Goal: Navigation & Orientation: Find specific page/section

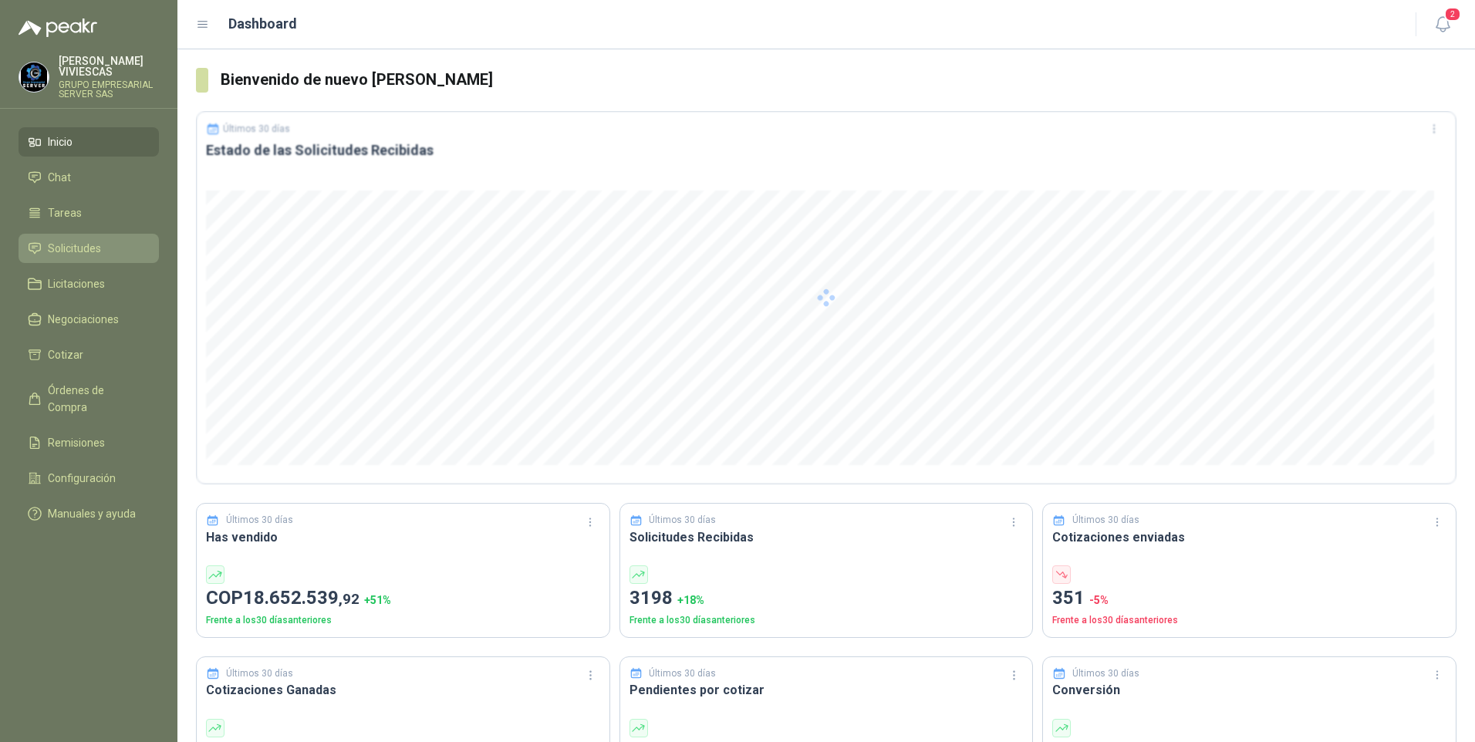
click at [64, 245] on span "Solicitudes" at bounding box center [74, 248] width 53 height 17
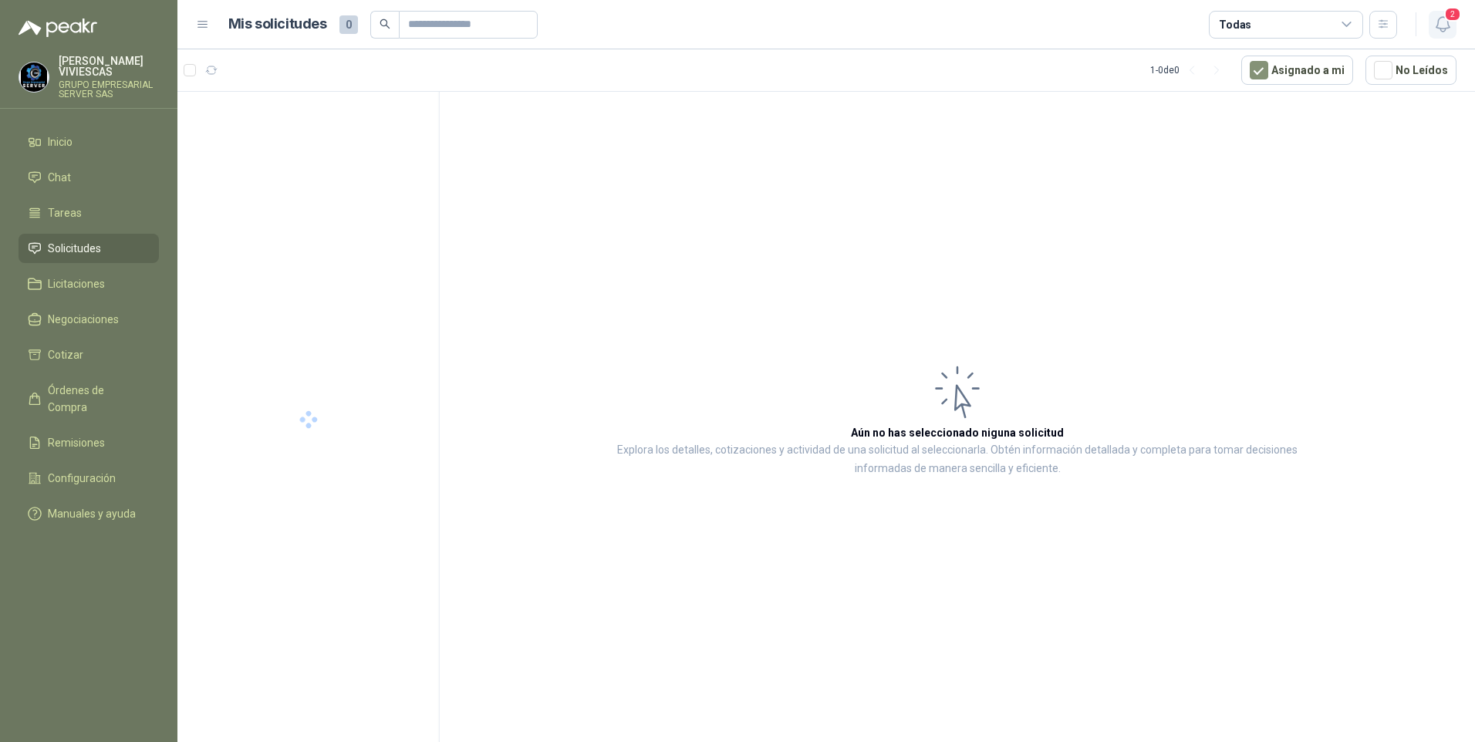
click at [1442, 32] on icon "button" at bounding box center [1442, 24] width 19 height 19
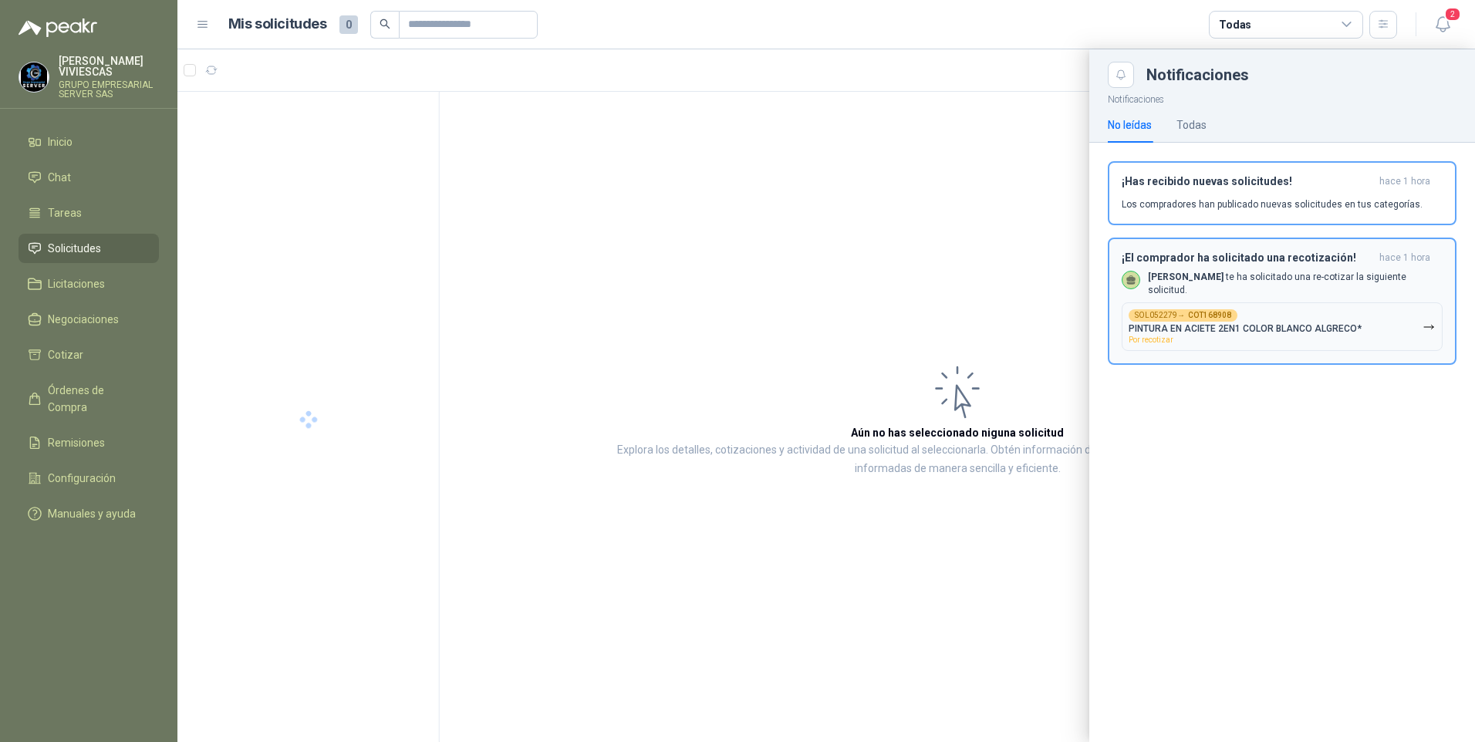
click at [1288, 337] on div "SOL052279 → COT168908 PINTURA EN ACIETE 2EN1 COLOR BLANCO ALGRECO* Por recotizar" at bounding box center [1245, 326] width 233 height 35
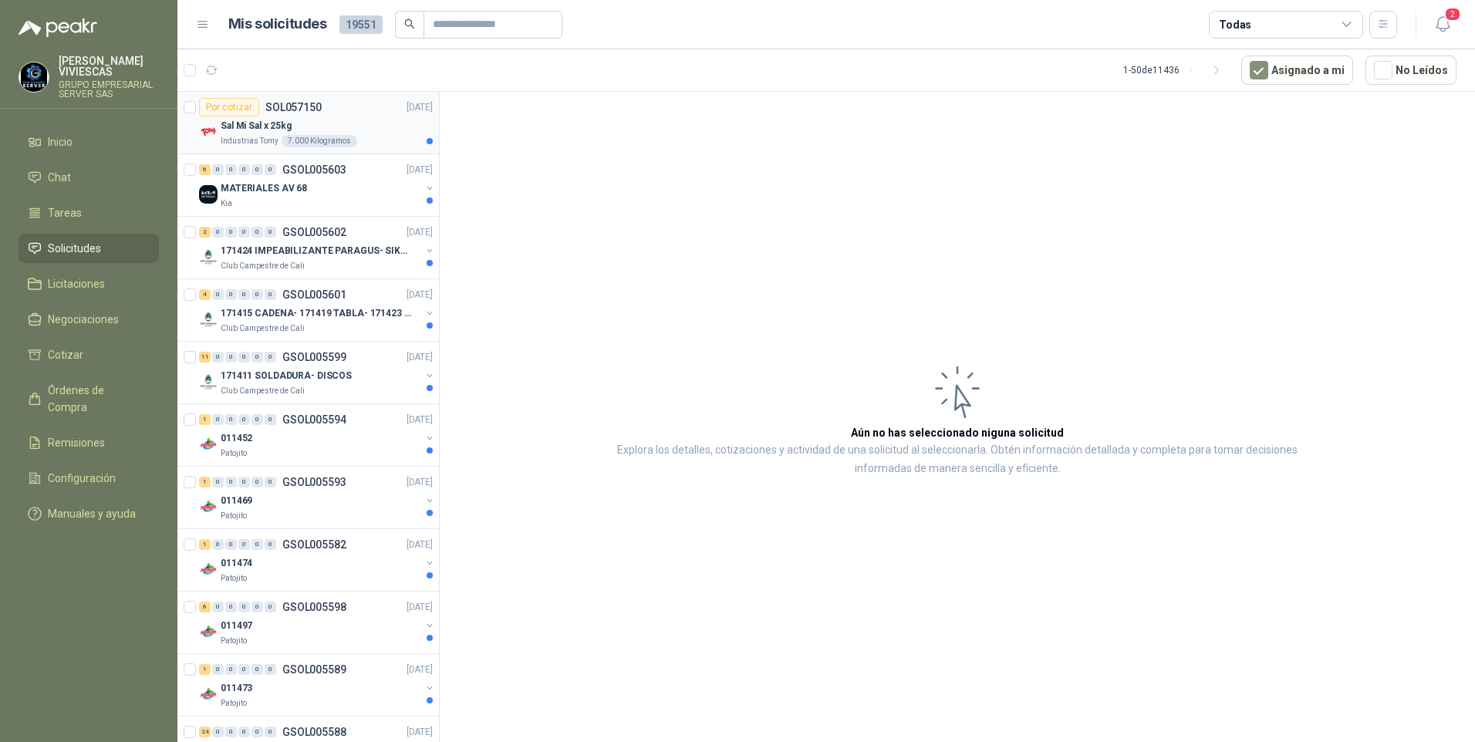
click at [241, 131] on p "Sal Mi Sal x 25kg" at bounding box center [256, 126] width 71 height 15
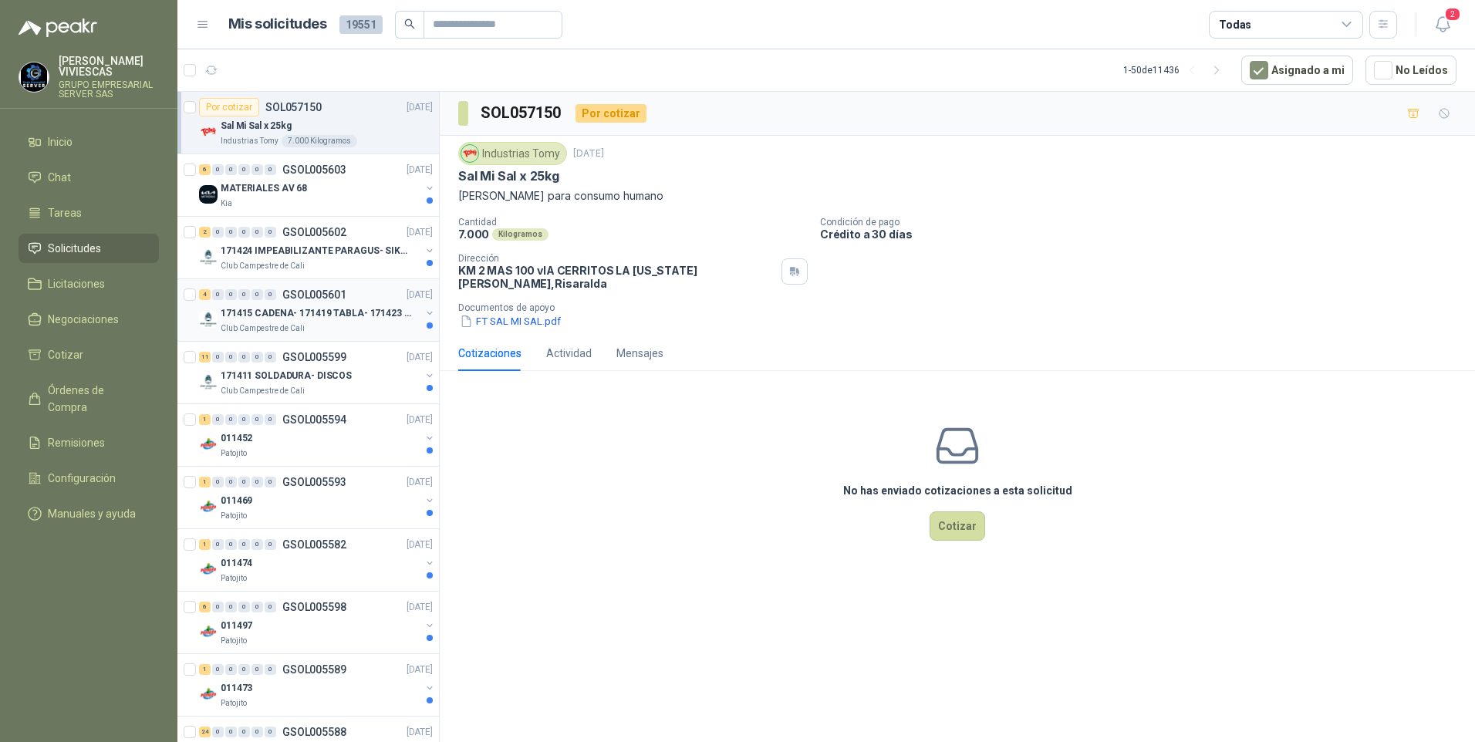
click at [255, 304] on div "171415 CADENA- 171419 TABLA- 171423 VARILLA" at bounding box center [321, 313] width 200 height 19
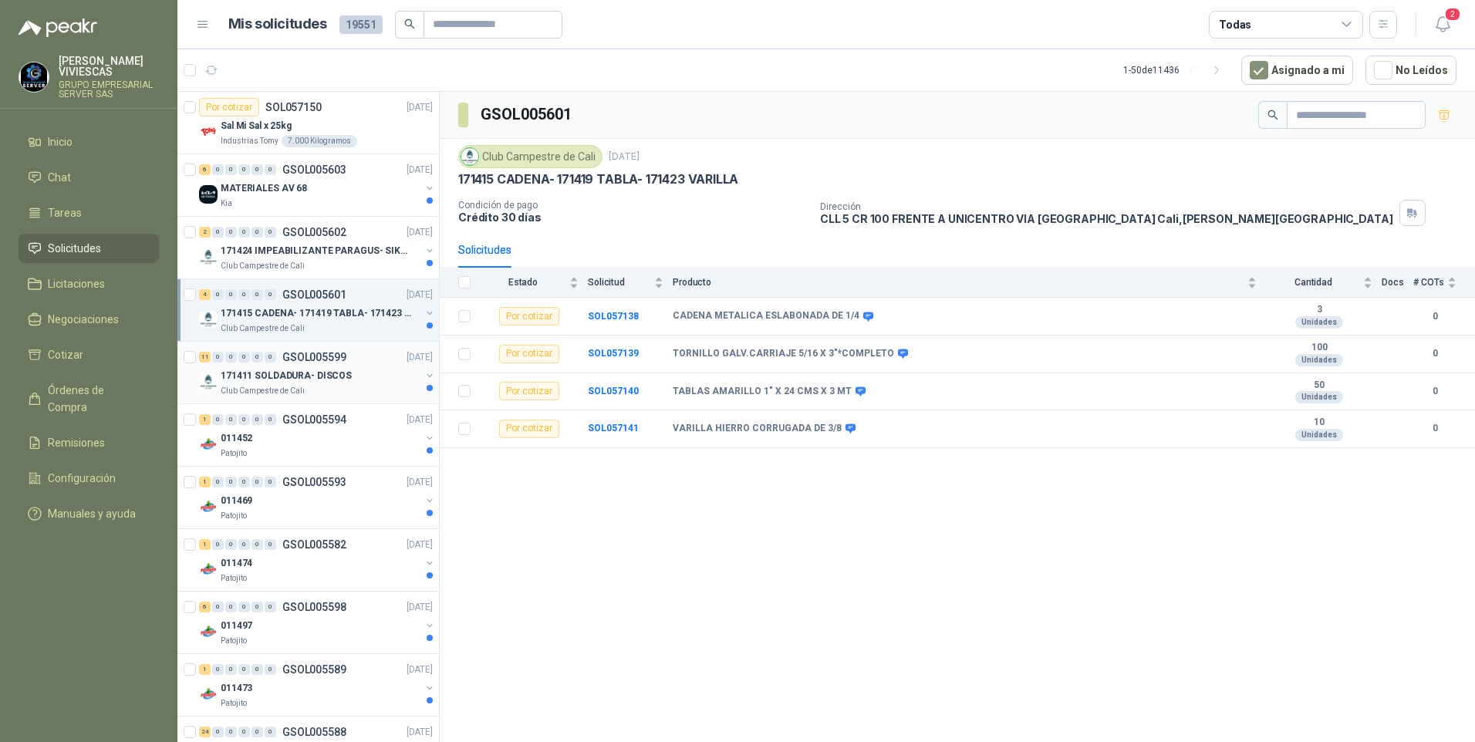
click at [263, 376] on p "171411 SOLDADURA- DISCOS" at bounding box center [286, 376] width 131 height 15
click at [279, 448] on div "Patojito" at bounding box center [321, 453] width 200 height 12
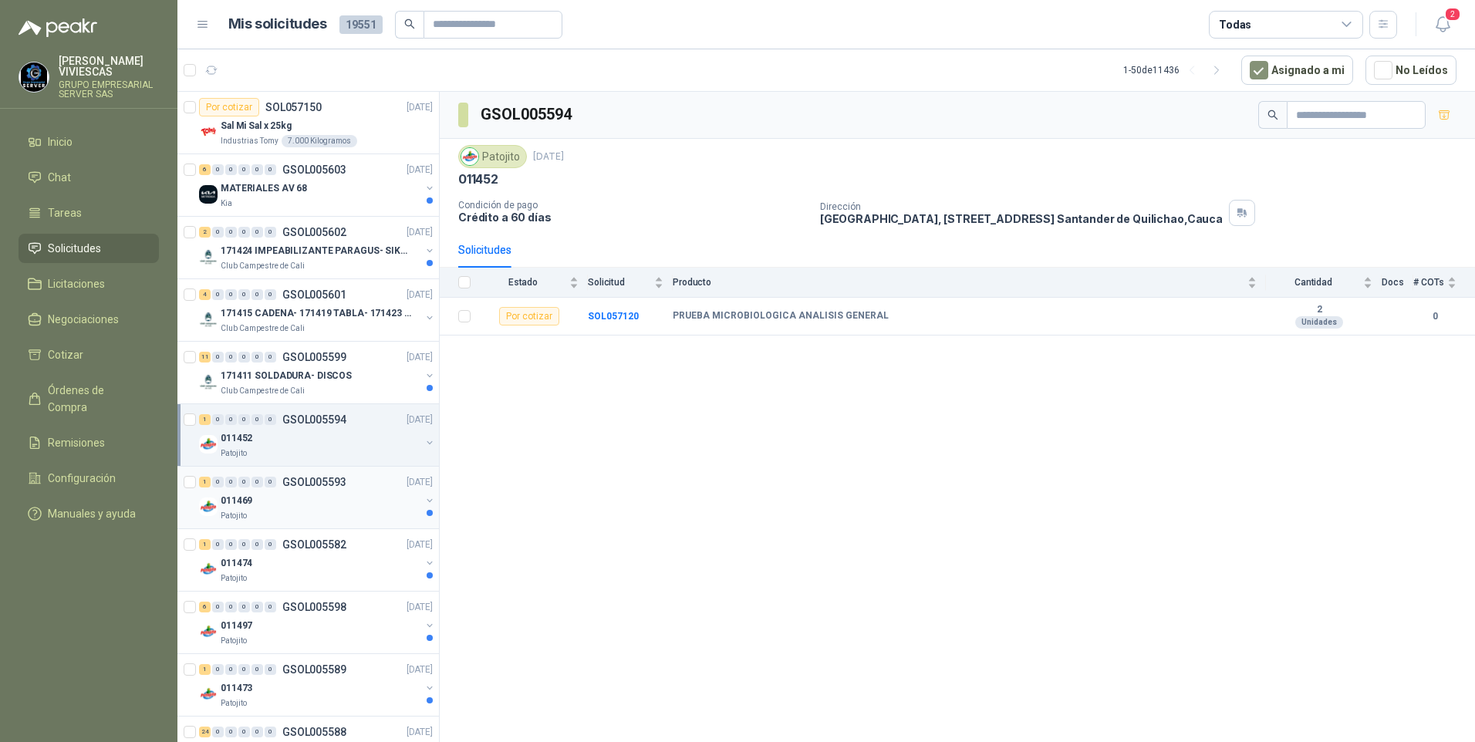
click at [268, 522] on div "Patojito" at bounding box center [321, 516] width 200 height 12
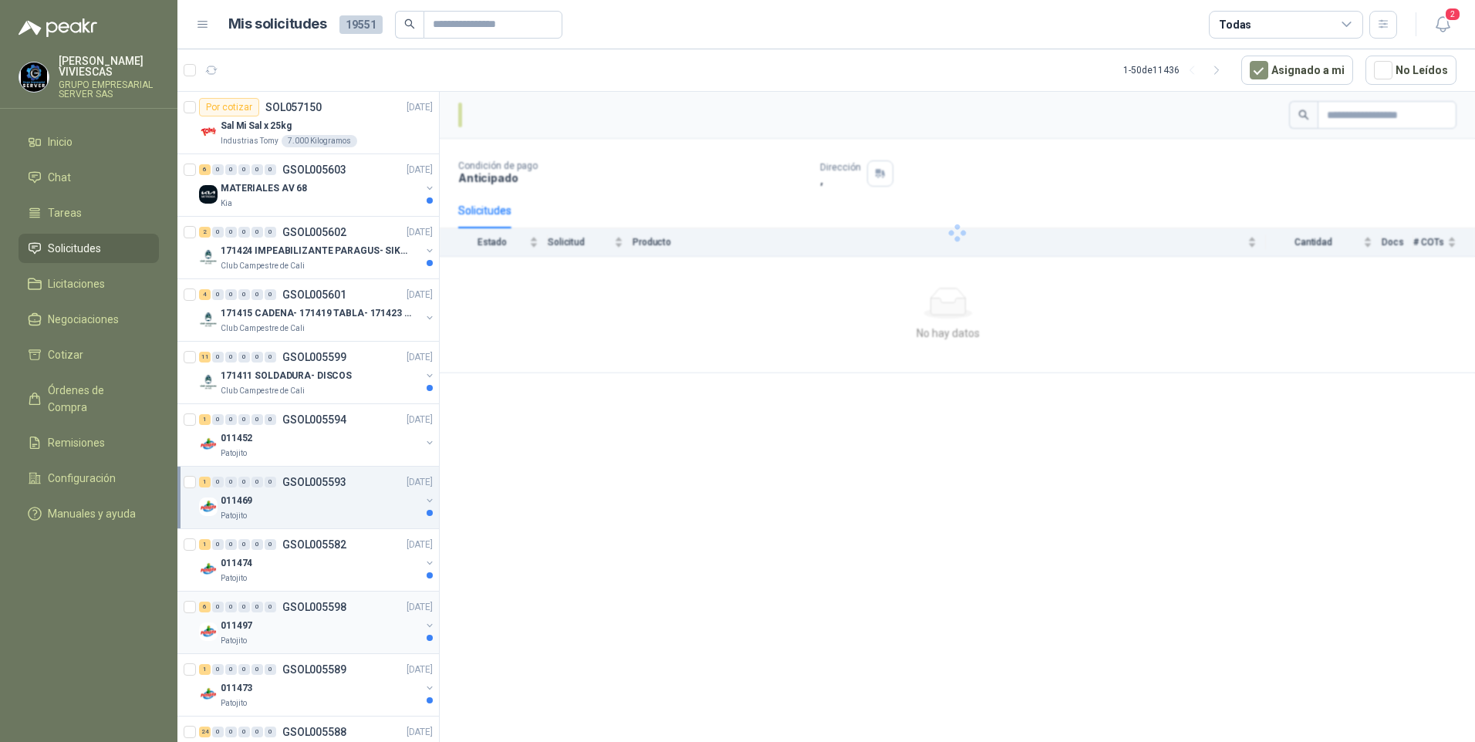
scroll to position [77, 0]
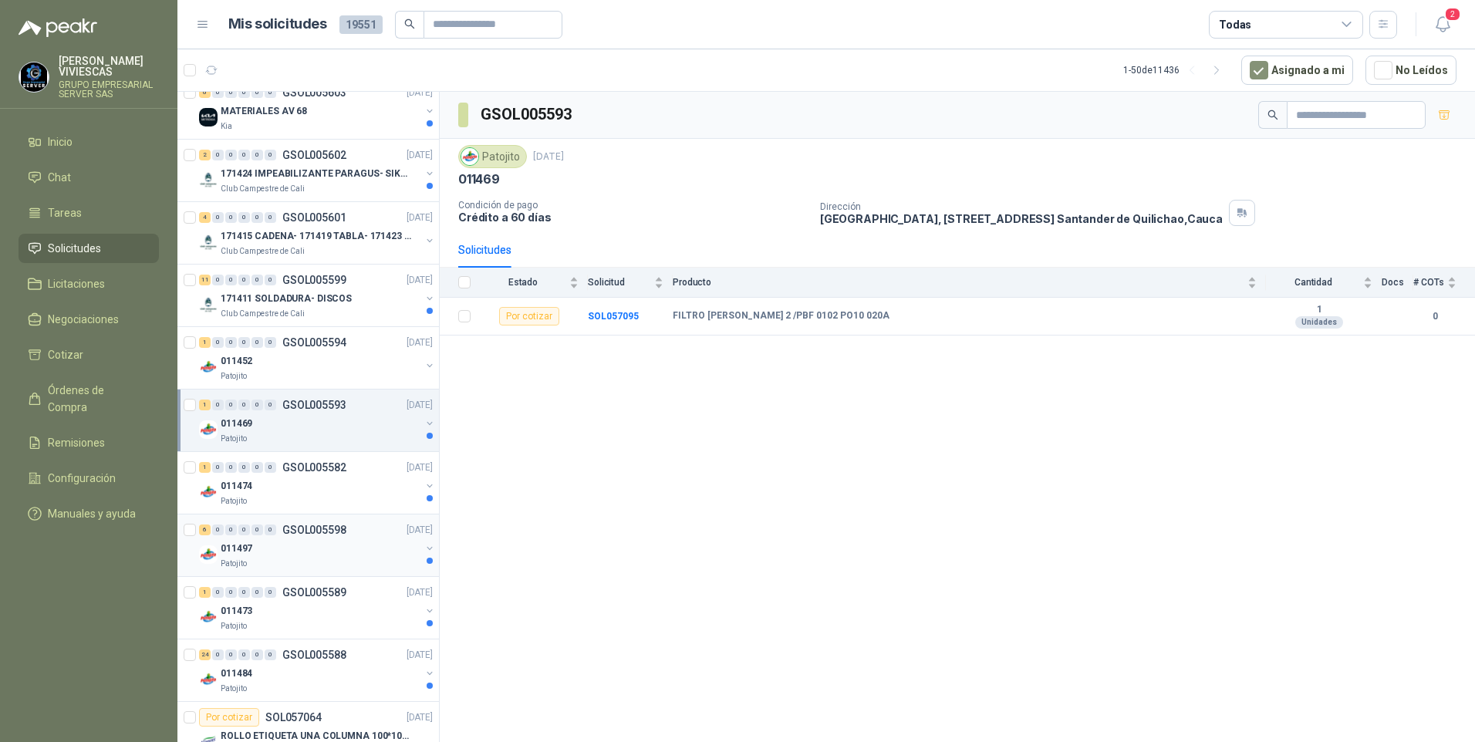
click at [277, 552] on div "011497" at bounding box center [321, 548] width 200 height 19
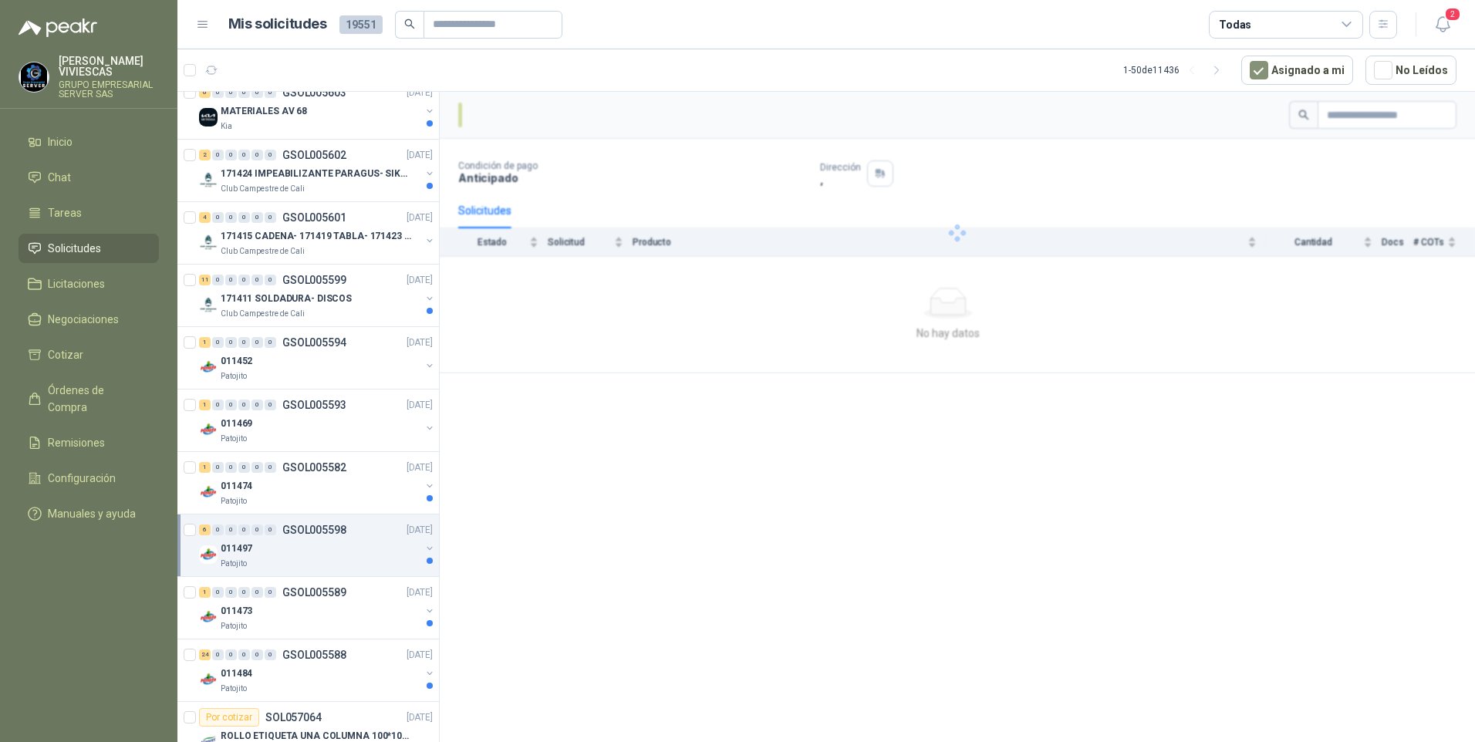
scroll to position [231, 0]
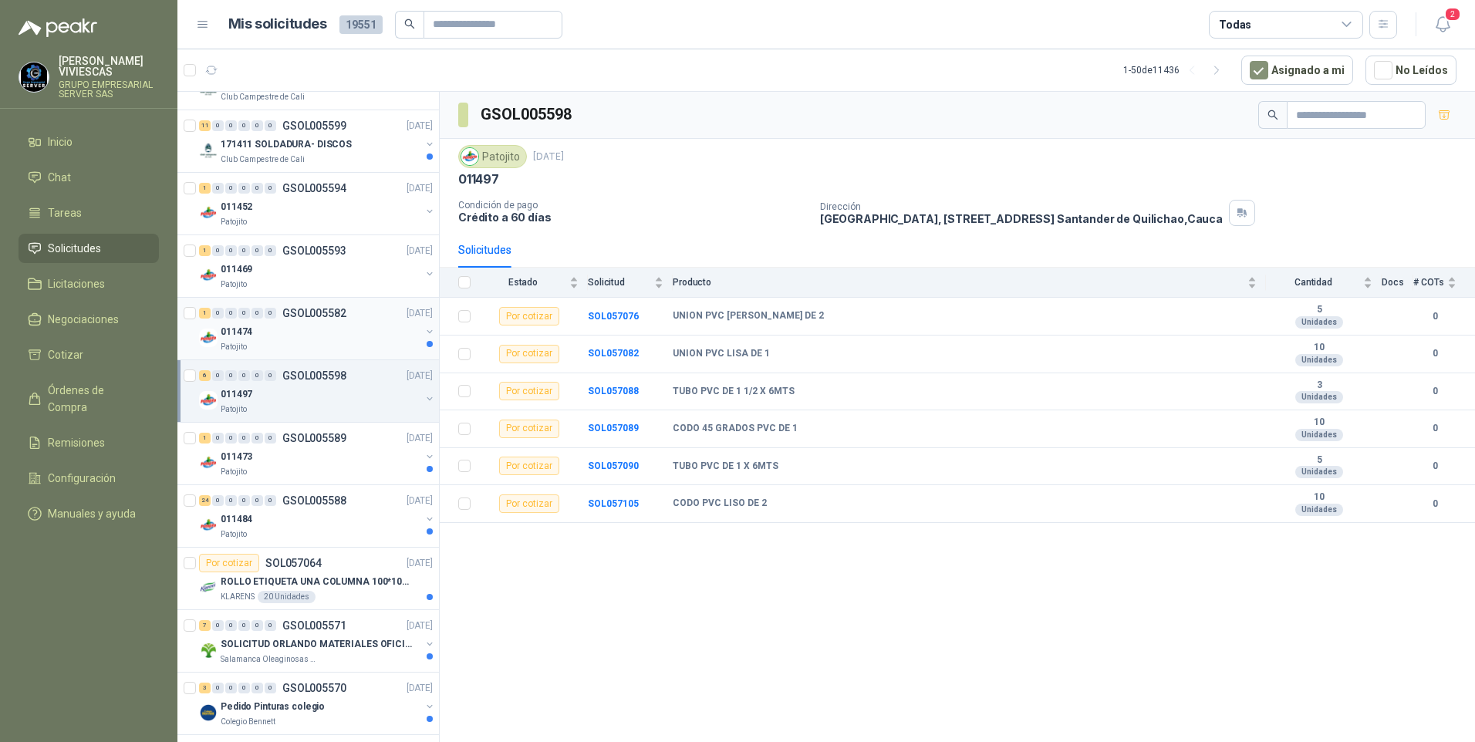
click at [278, 348] on div "Patojito" at bounding box center [321, 347] width 200 height 12
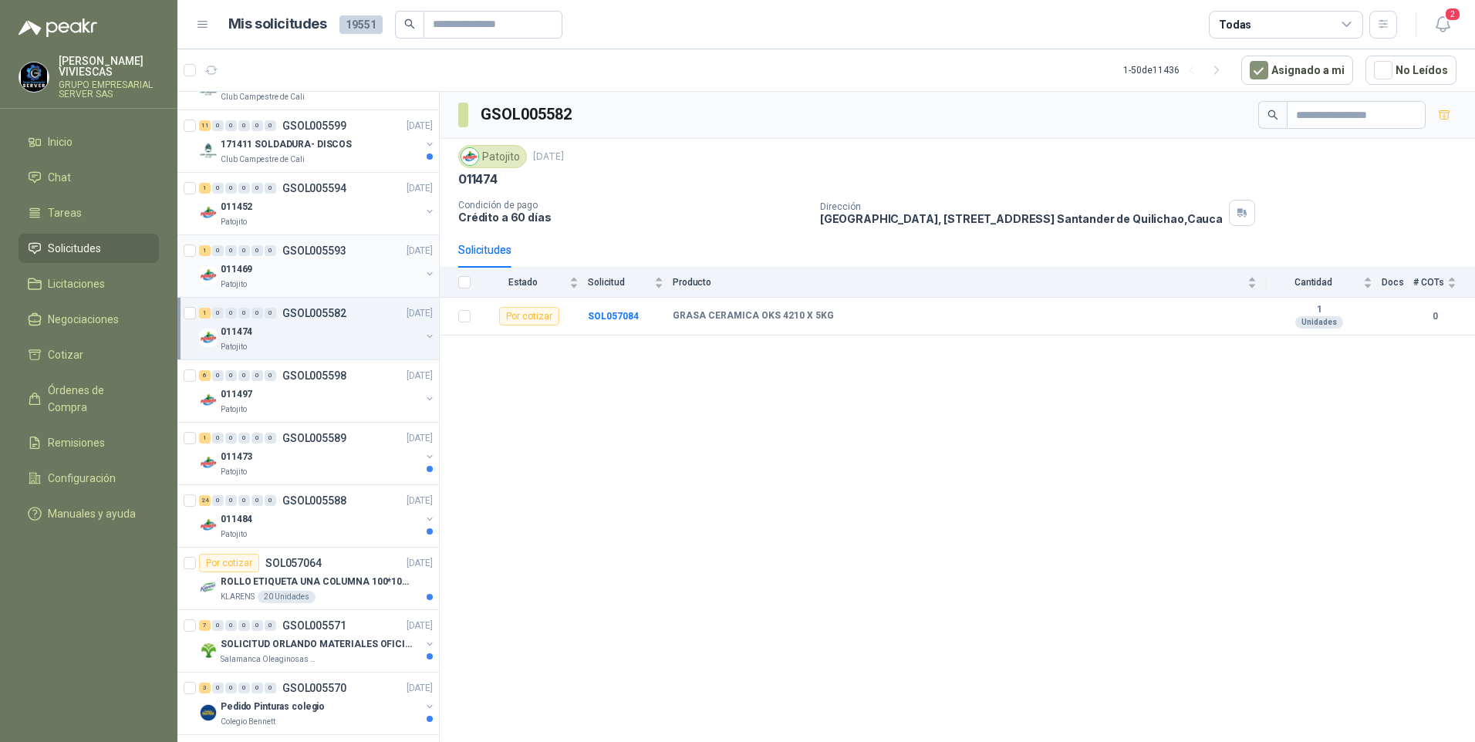
click at [284, 272] on div "011469" at bounding box center [321, 269] width 200 height 19
click at [283, 407] on div "Patojito" at bounding box center [321, 410] width 200 height 12
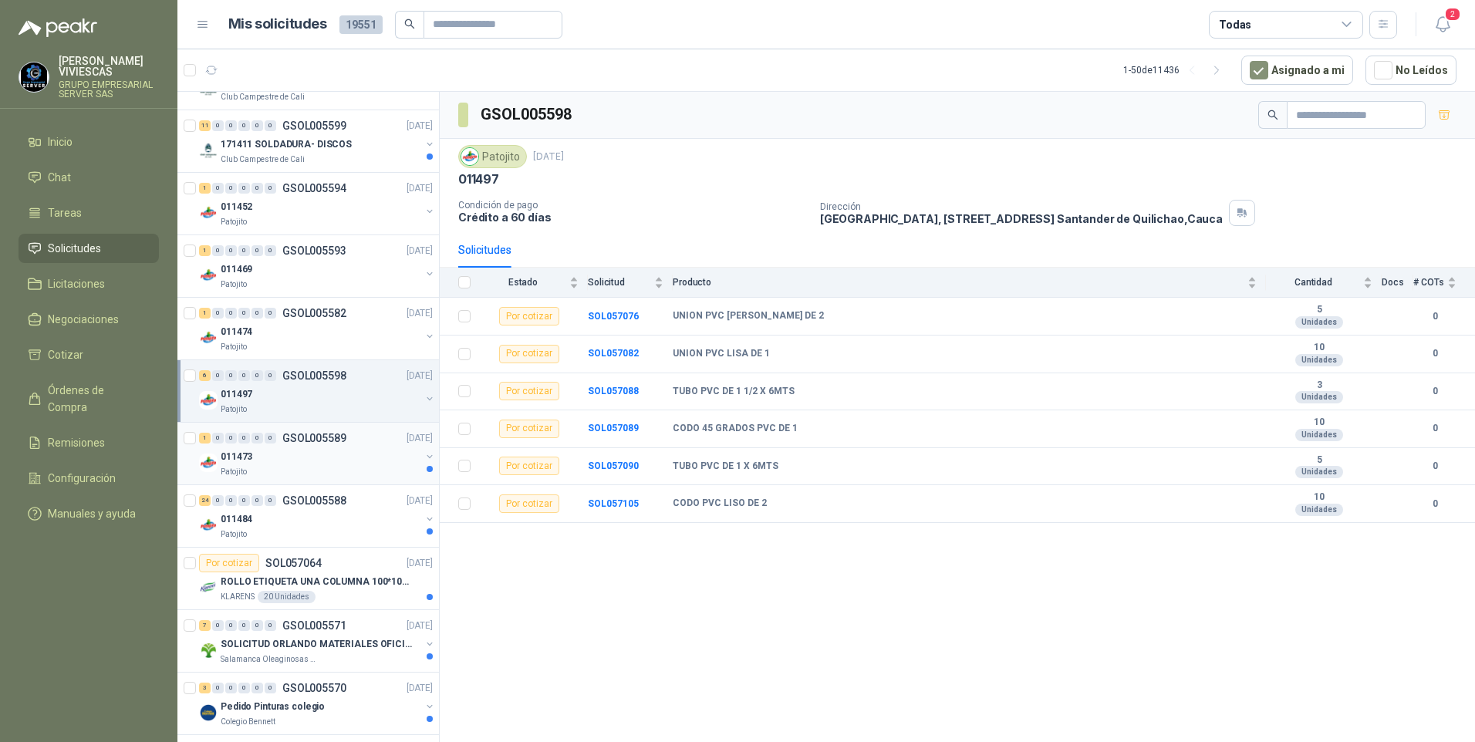
click at [297, 478] on div "Patojito" at bounding box center [321, 472] width 200 height 12
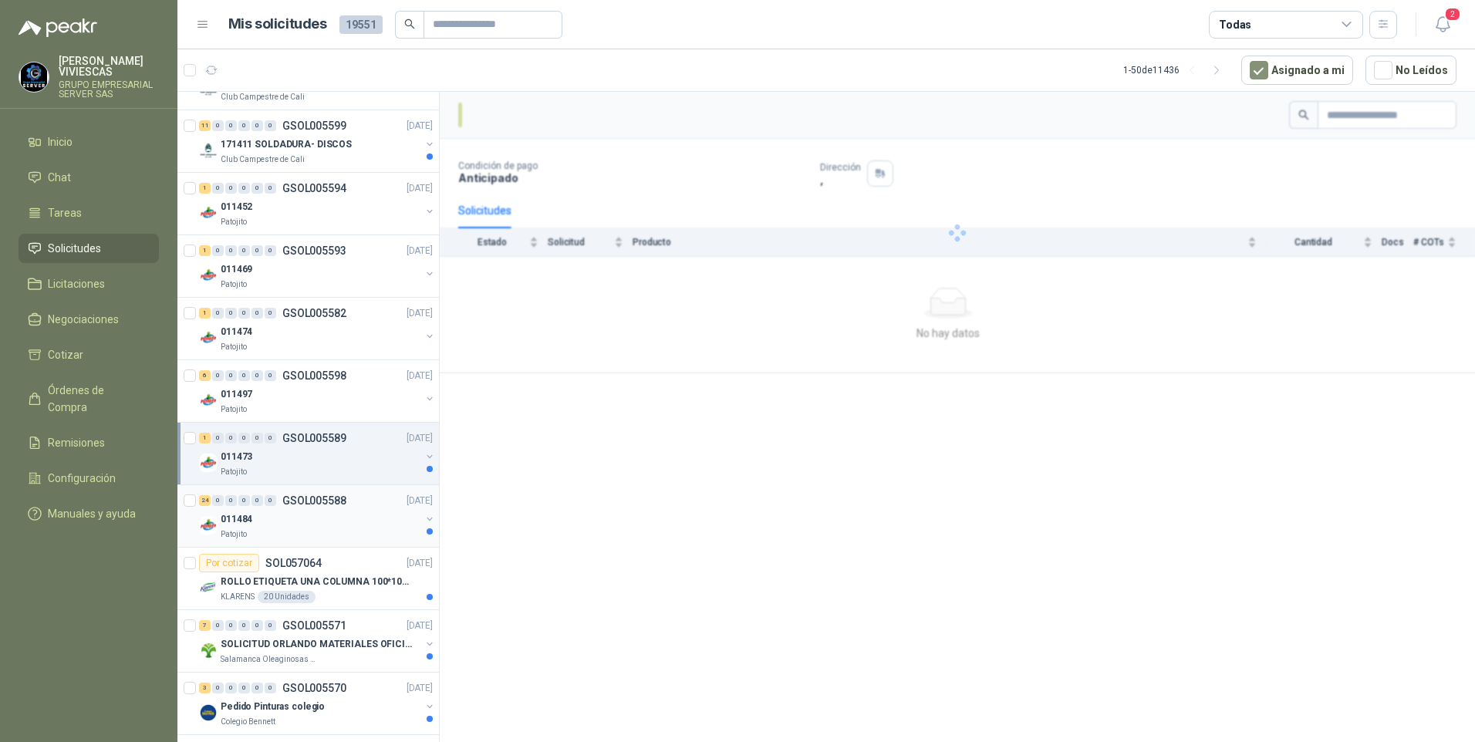
click at [307, 535] on div "Patojito" at bounding box center [321, 534] width 200 height 12
click at [347, 579] on p "ROLLO ETIQUETA UNA COLUMNA 100*100*500un" at bounding box center [317, 582] width 192 height 15
click at [352, 653] on div "Salamanca Oleaginosas SAS" at bounding box center [321, 659] width 200 height 12
